Goal: Information Seeking & Learning: Learn about a topic

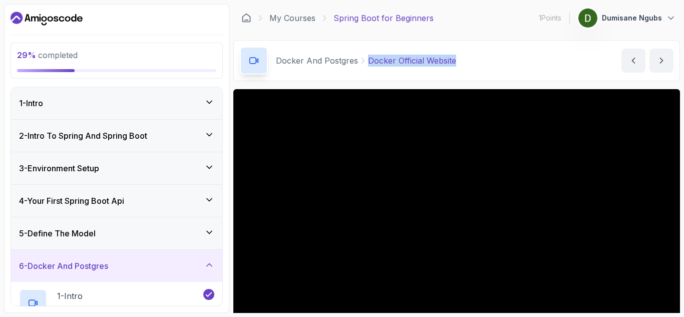
scroll to position [30, 0]
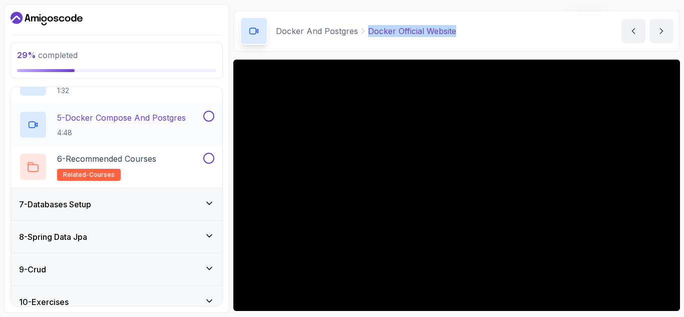
click at [172, 114] on p "5 - Docker Compose And Postgres" at bounding box center [121, 118] width 129 height 12
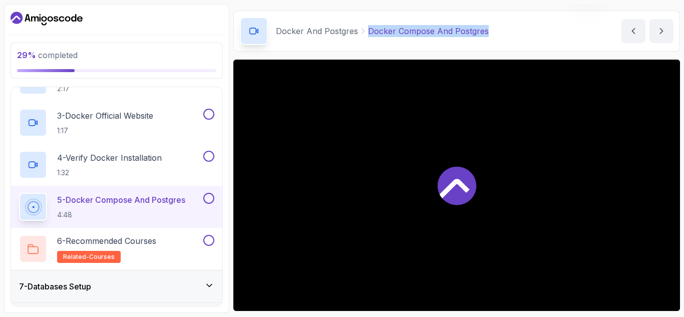
scroll to position [246, 0]
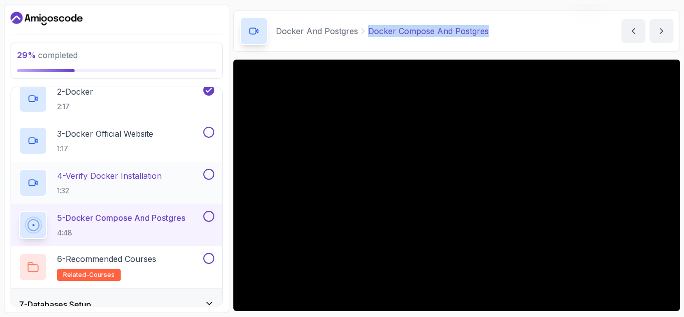
click at [134, 187] on p "1:32" at bounding box center [109, 191] width 105 height 10
click at [98, 139] on p "3 - Docker Official Website" at bounding box center [105, 134] width 96 height 12
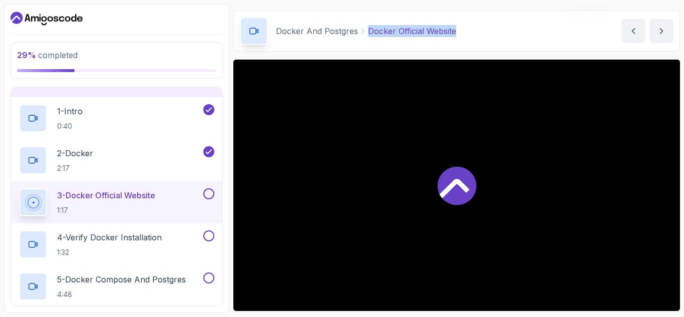
scroll to position [146, 0]
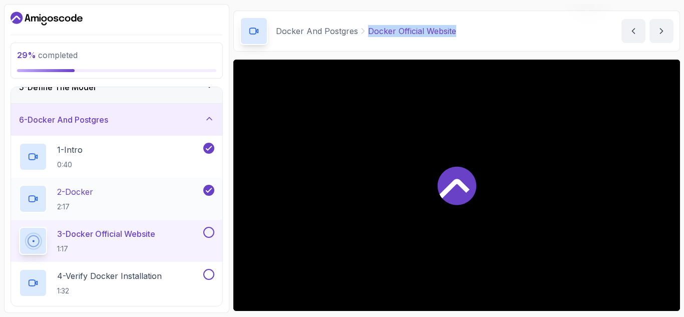
click at [137, 192] on div "2 - Docker 2:17" at bounding box center [110, 199] width 182 height 28
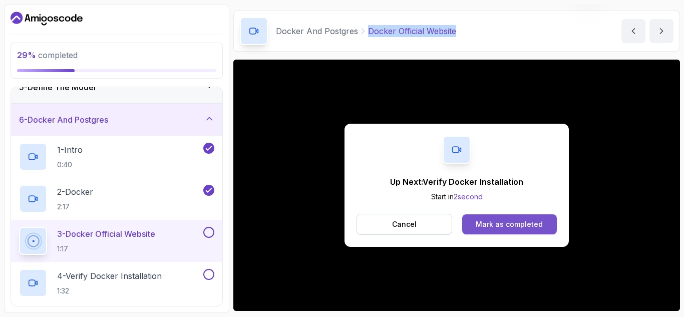
click at [524, 226] on div "Mark as completed" at bounding box center [509, 224] width 67 height 10
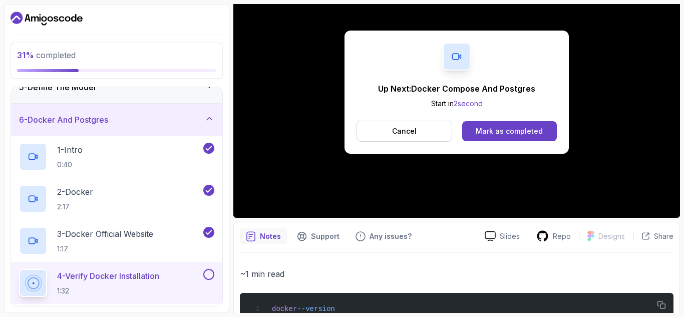
scroll to position [156, 0]
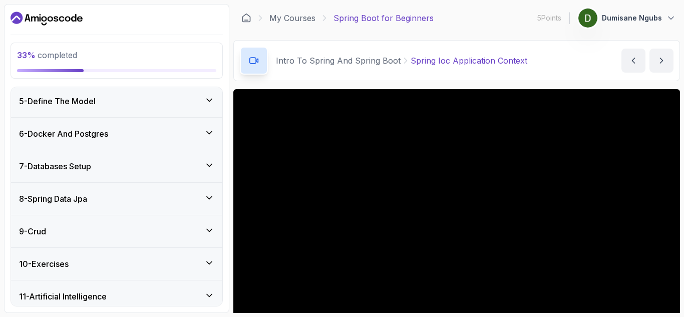
scroll to position [340, 0]
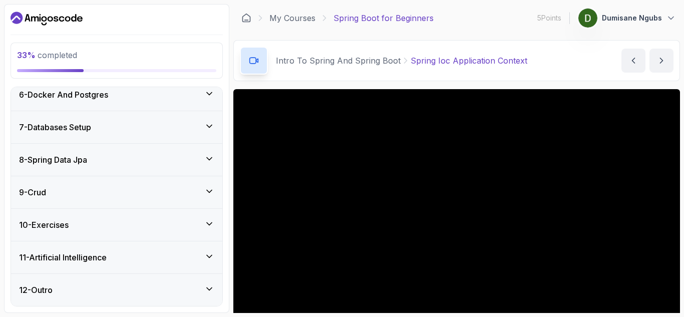
drag, startPoint x: 30, startPoint y: 89, endPoint x: 231, endPoint y: 104, distance: 201.9
click at [30, 89] on h3 "6 - Docker And Postgres" at bounding box center [63, 95] width 89 height 12
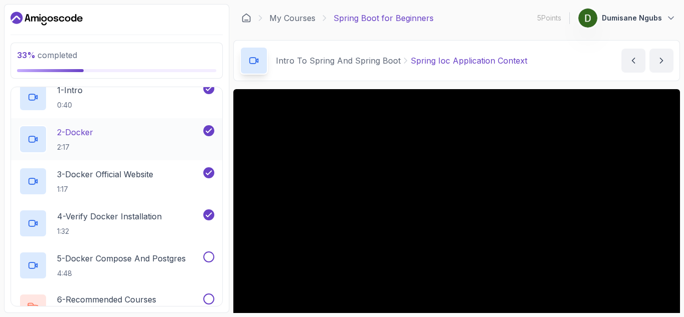
scroll to position [221, 0]
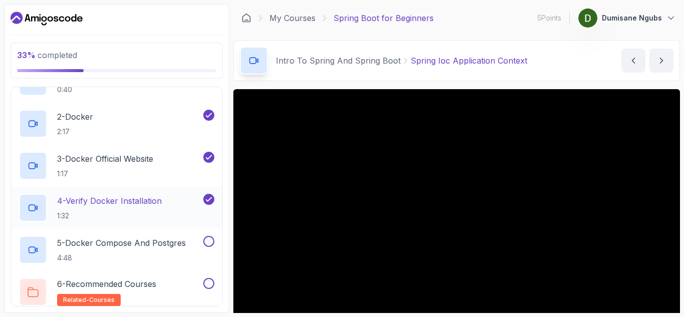
click at [132, 198] on p "4 - Verify Docker Installation" at bounding box center [109, 201] width 105 height 12
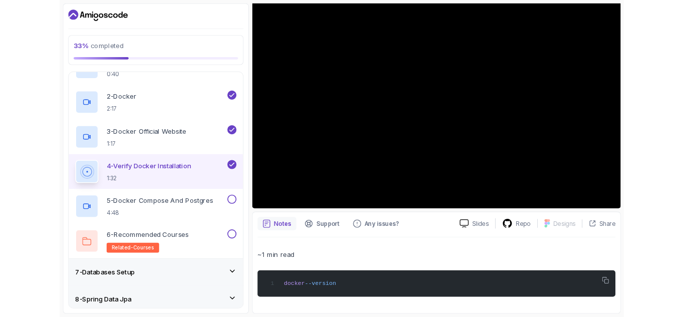
scroll to position [88, 0]
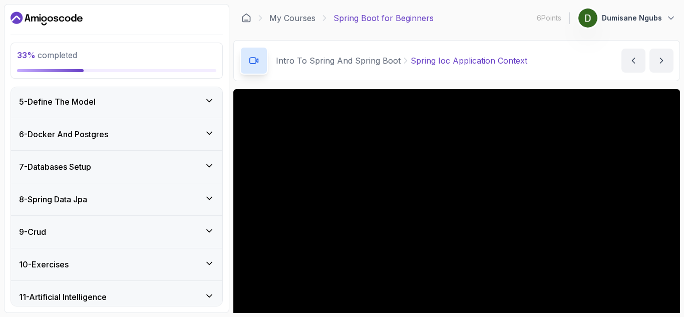
scroll to position [289, 0]
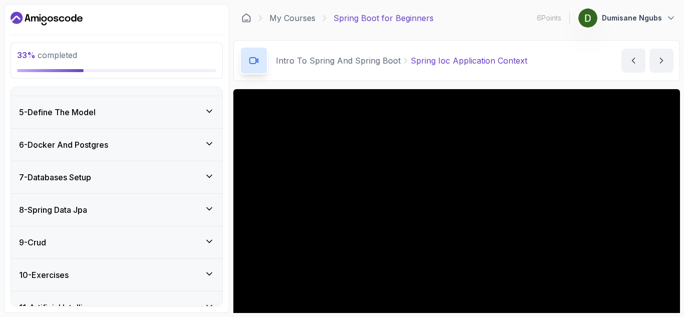
click at [148, 147] on div "6 - Docker And Postgres" at bounding box center [116, 145] width 195 height 12
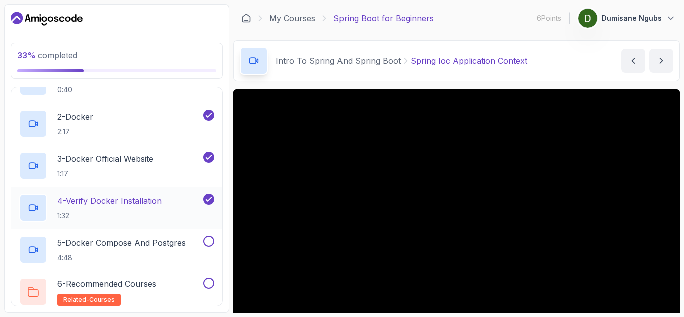
scroll to position [271, 0]
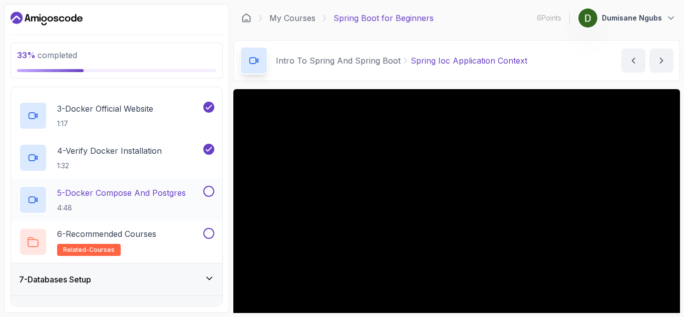
click at [116, 189] on p "5 - Docker Compose And Postgres" at bounding box center [121, 193] width 129 height 12
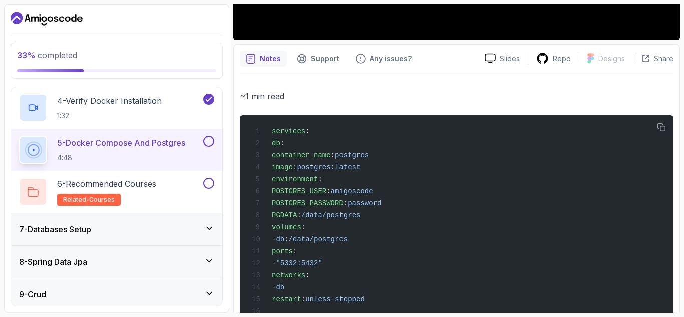
scroll to position [419, 0]
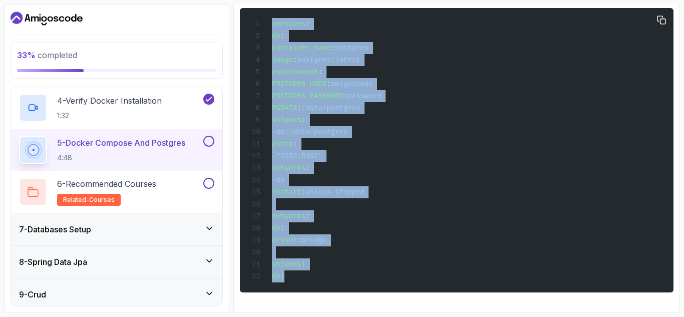
drag, startPoint x: 272, startPoint y: 14, endPoint x: 387, endPoint y: 291, distance: 299.6
click at [397, 317] on html "33 % completed 1 - Intro 2 - Intro To Spring And Spring Boot 3 - Environment Se…" at bounding box center [342, 158] width 684 height 317
copy code "services : db : container_name : postgres image : postgres:latest environment :…"
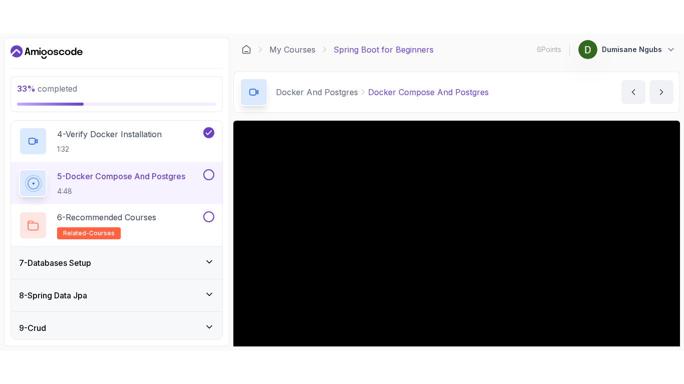
scroll to position [0, 0]
